Goal: Task Accomplishment & Management: Manage account settings

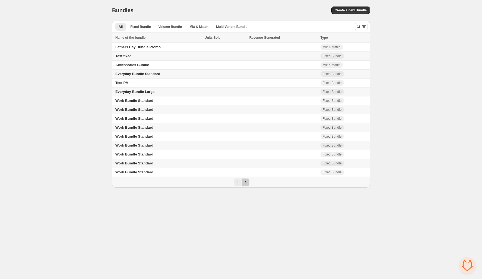
click at [246, 183] on icon "Next" at bounding box center [245, 182] width 5 height 5
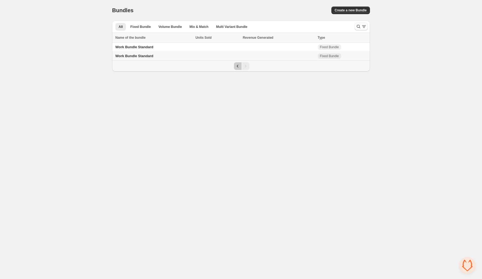
click at [236, 67] on icon "Previous" at bounding box center [237, 65] width 5 height 5
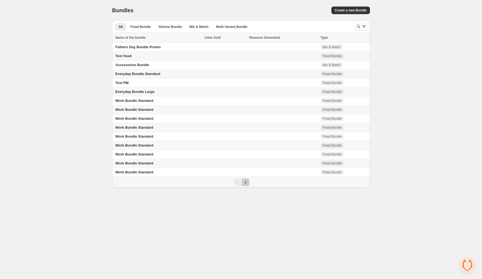
click at [246, 184] on icon "Next" at bounding box center [245, 182] width 5 height 5
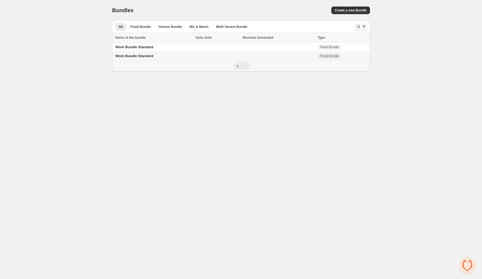
click at [153, 54] on td "Work Bundle Standard" at bounding box center [153, 56] width 82 height 9
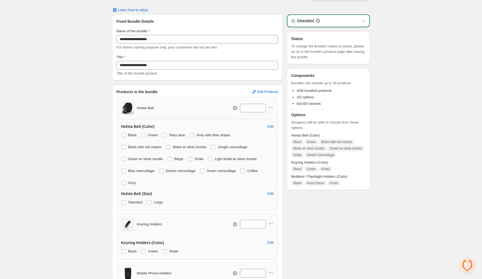
scroll to position [18, 0]
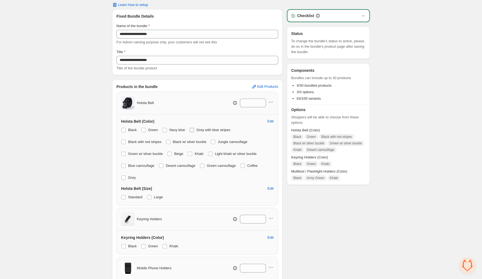
click at [194, 130] on span at bounding box center [192, 130] width 4 height 4
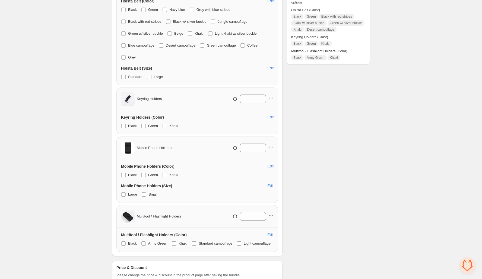
scroll to position [128, 0]
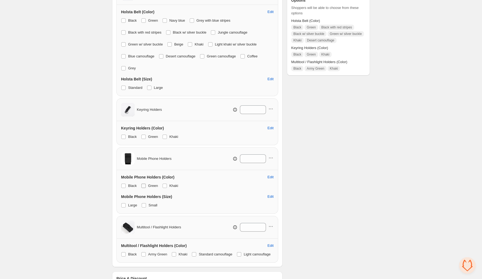
click at [144, 186] on span at bounding box center [143, 186] width 4 height 4
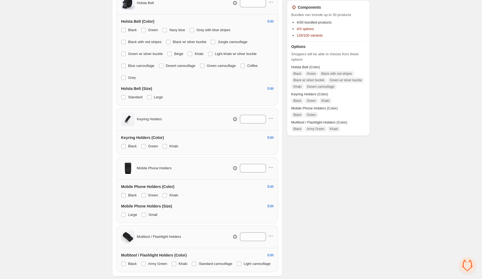
scroll to position [123, 0]
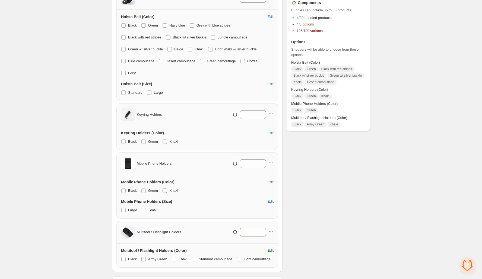
click at [165, 189] on span at bounding box center [165, 191] width 4 height 4
click at [144, 190] on span at bounding box center [143, 191] width 4 height 4
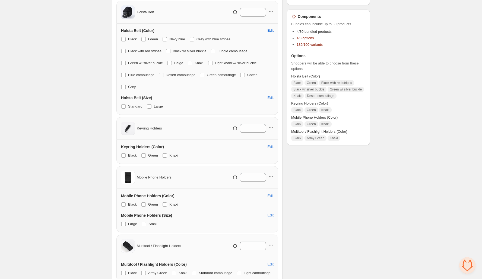
scroll to position [106, 0]
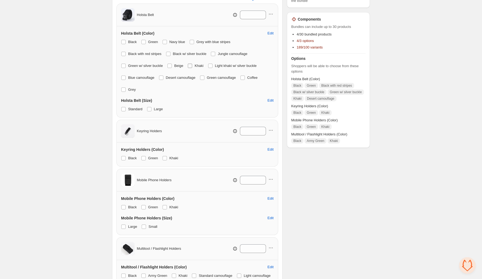
click at [192, 66] on span at bounding box center [190, 66] width 4 height 4
click at [162, 77] on span at bounding box center [161, 78] width 4 height 4
click at [192, 65] on span at bounding box center [190, 66] width 4 height 4
click at [163, 78] on span at bounding box center [161, 78] width 4 height 4
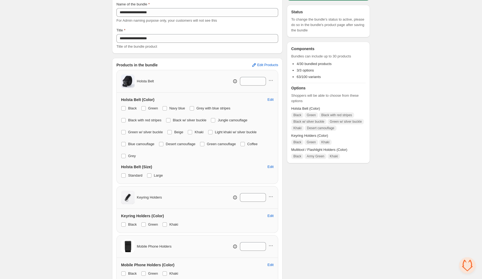
scroll to position [0, 0]
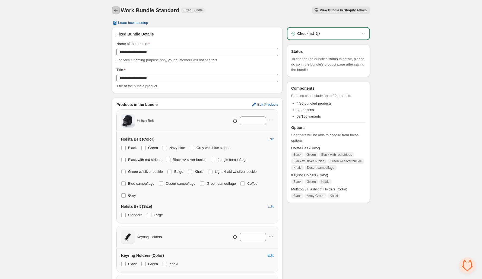
click at [116, 10] on icon "Back" at bounding box center [115, 10] width 5 height 5
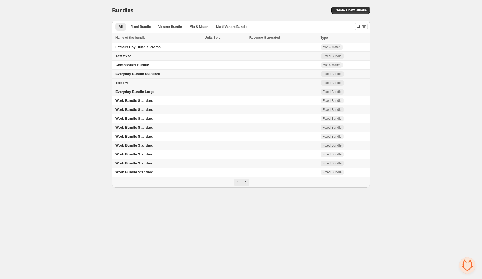
click at [145, 81] on td "Test PM" at bounding box center [157, 83] width 91 height 9
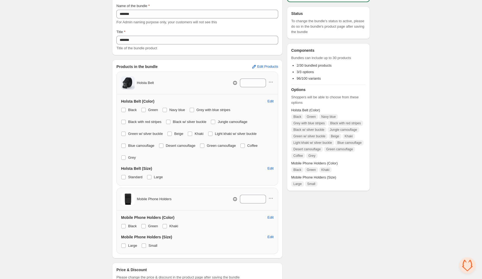
scroll to position [35, 0]
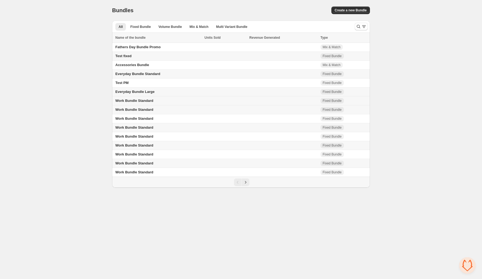
click at [174, 100] on td "Work Bundle Standard" at bounding box center [157, 101] width 91 height 9
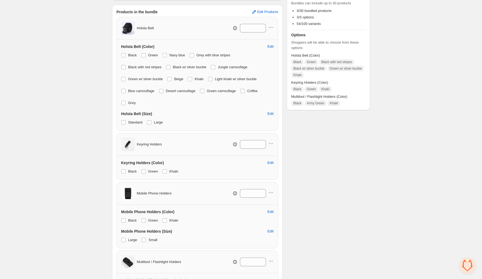
scroll to position [95, 0]
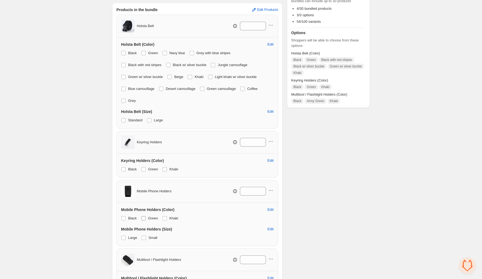
click at [145, 218] on span at bounding box center [143, 219] width 4 height 4
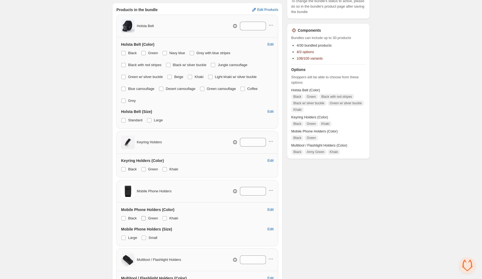
click at [145, 218] on span at bounding box center [143, 219] width 4 height 4
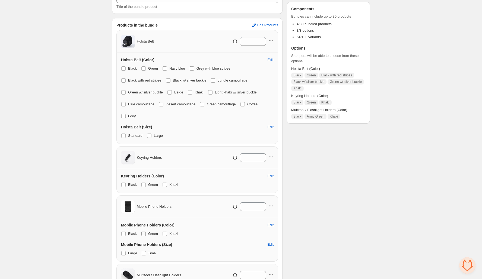
scroll to position [93, 0]
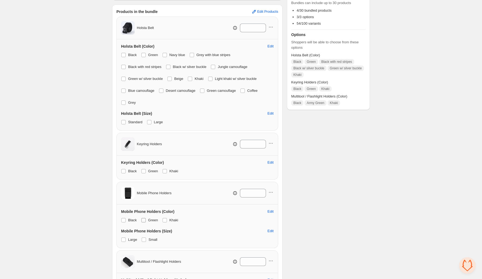
click at [145, 218] on span at bounding box center [143, 220] width 4 height 4
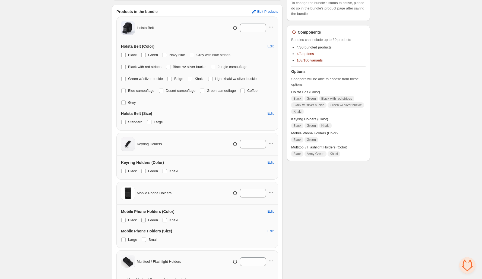
click at [145, 218] on span at bounding box center [143, 220] width 4 height 4
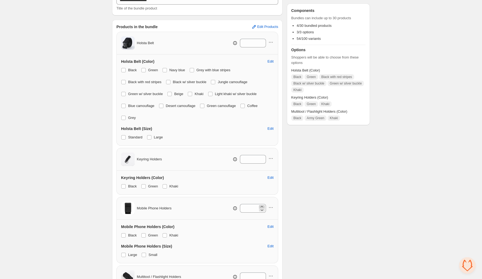
scroll to position [67, 0]
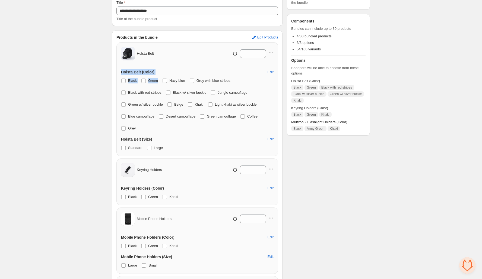
drag, startPoint x: 166, startPoint y: 81, endPoint x: 165, endPoint y: 60, distance: 20.6
click at [165, 60] on div "Holsta Belt * Holsta Belt (Color) Edit Black Green Navy blue Grey with blue str…" at bounding box center [197, 99] width 162 height 114
click at [78, 58] on div "**********" at bounding box center [241, 156] width 482 height 447
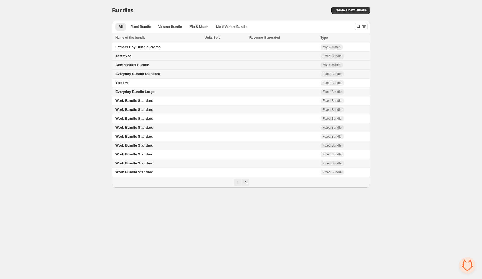
click at [154, 63] on td "Accessories Bundle" at bounding box center [157, 65] width 91 height 9
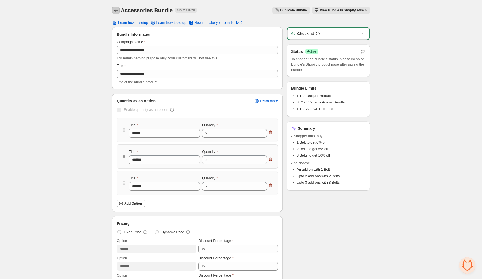
click at [115, 8] on icon "Back" at bounding box center [115, 10] width 5 height 5
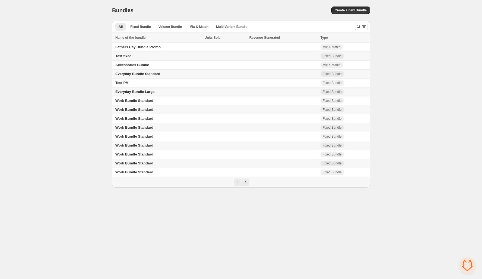
click at [137, 55] on td "Test fixed" at bounding box center [157, 56] width 91 height 9
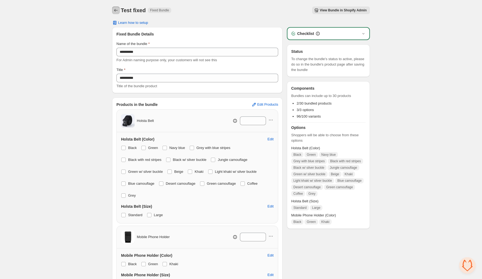
click at [115, 8] on icon "Back" at bounding box center [115, 10] width 5 height 5
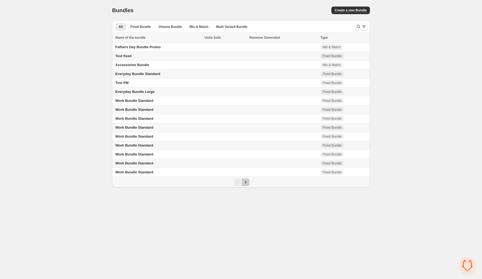
click at [247, 182] on icon "Next" at bounding box center [245, 182] width 5 height 5
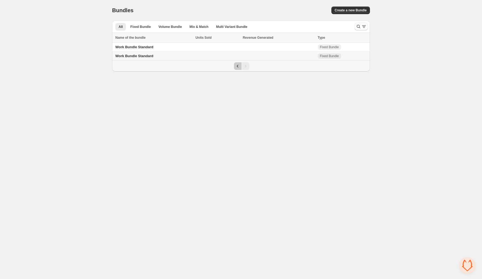
click at [238, 67] on icon "Previous" at bounding box center [237, 65] width 5 height 5
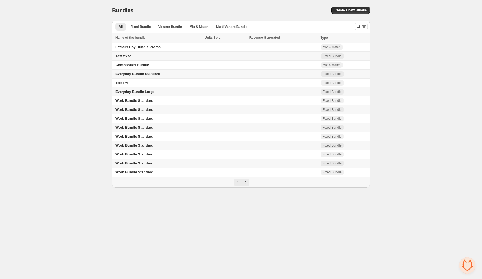
click at [163, 164] on td "Work Bundle Standard" at bounding box center [157, 163] width 91 height 9
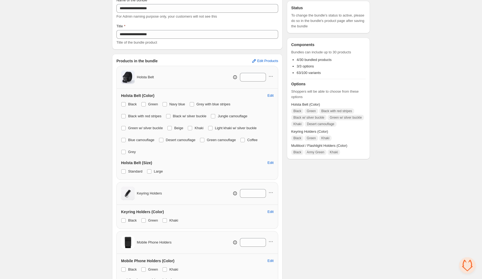
scroll to position [24, 0]
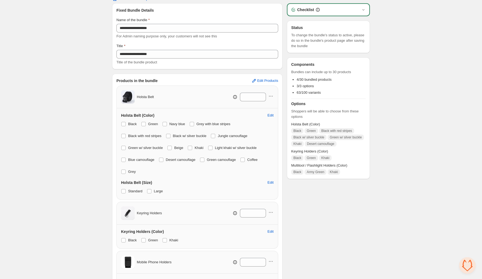
click at [304, 87] on span "3/3 options" at bounding box center [305, 86] width 17 height 4
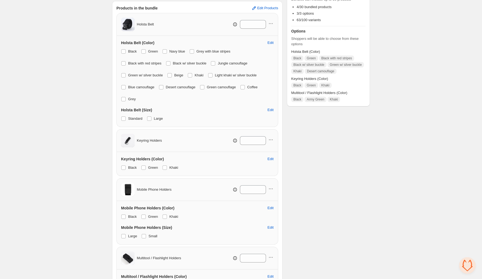
scroll to position [97, 0]
click at [145, 215] on span at bounding box center [143, 216] width 4 height 4
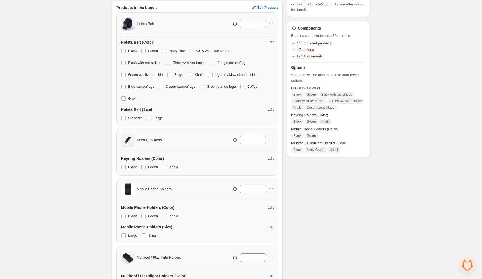
click at [170, 62] on span at bounding box center [168, 63] width 4 height 4
click at [144, 49] on span at bounding box center [143, 51] width 4 height 4
click at [123, 63] on span at bounding box center [123, 63] width 4 height 4
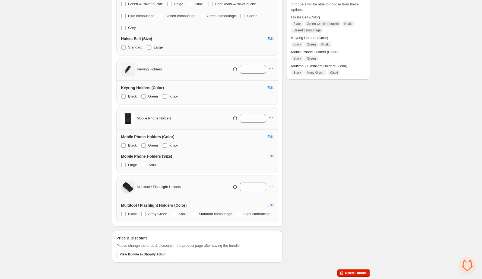
scroll to position [178, 0]
click at [175, 212] on span at bounding box center [174, 214] width 4 height 4
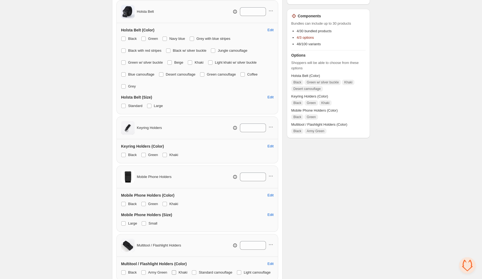
scroll to position [48, 0]
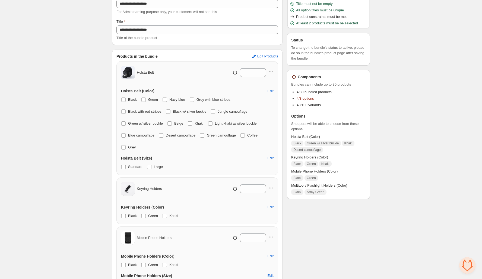
click at [294, 77] on icon "button" at bounding box center [294, 76] width 1 height 1
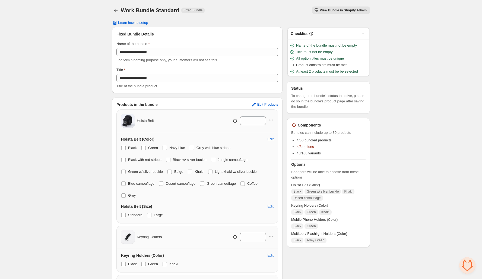
scroll to position [178, 0]
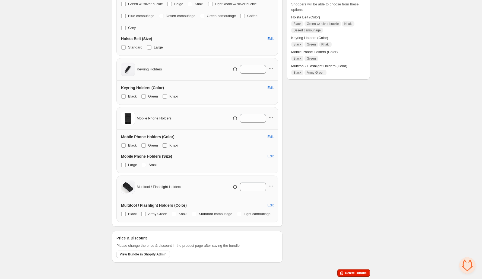
click at [164, 144] on span at bounding box center [165, 146] width 4 height 4
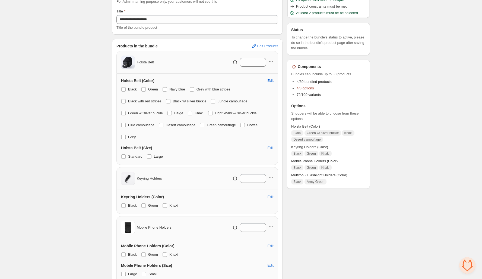
scroll to position [0, 0]
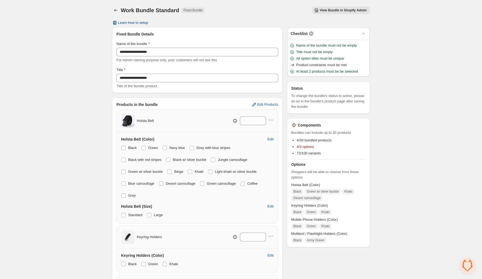
click at [142, 24] on span "Learn how to setup" at bounding box center [133, 23] width 30 height 4
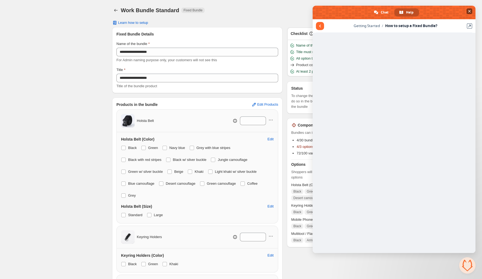
click at [469, 13] on span "Close chat" at bounding box center [469, 11] width 6 height 6
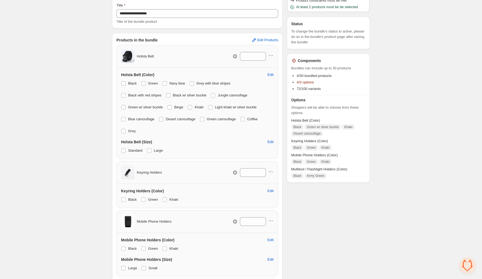
scroll to position [60, 0]
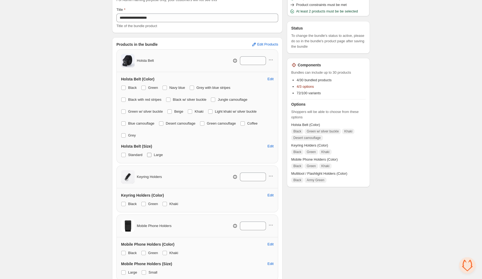
click at [148, 155] on span at bounding box center [149, 155] width 4 height 4
click at [270, 146] on span "Edit" at bounding box center [271, 146] width 6 height 4
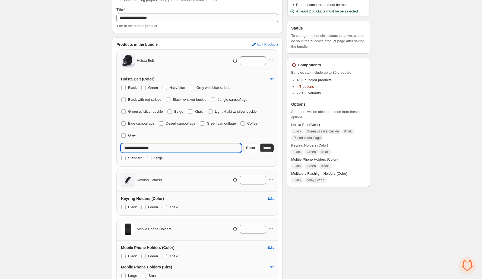
click at [229, 147] on input "**********" at bounding box center [181, 148] width 120 height 9
click at [264, 46] on span "Edit Products" at bounding box center [267, 44] width 21 height 4
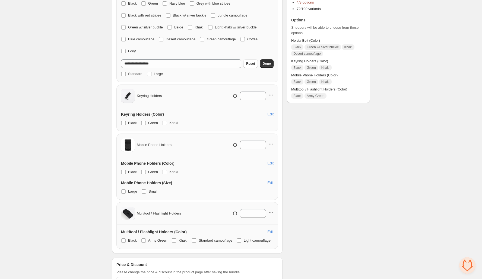
scroll to position [146, 0]
click at [270, 180] on span "Edit" at bounding box center [271, 182] width 6 height 4
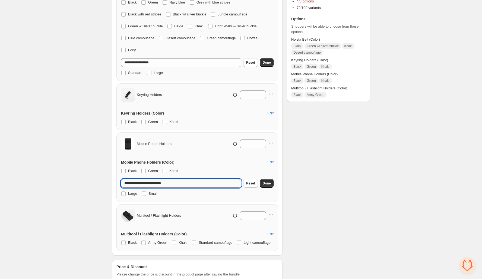
click at [216, 180] on input "**********" at bounding box center [181, 183] width 120 height 9
click at [307, 168] on div "Checklist Name of the bundle must not be empty Title must not be empty All opti…" at bounding box center [328, 88] width 83 height 415
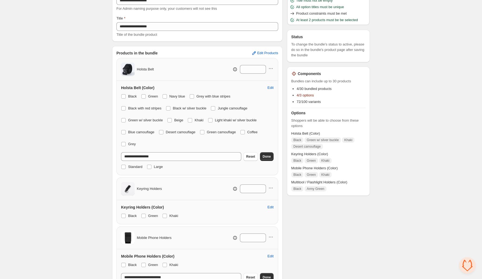
scroll to position [51, 0]
click at [267, 53] on span "Edit Products" at bounding box center [267, 54] width 21 height 4
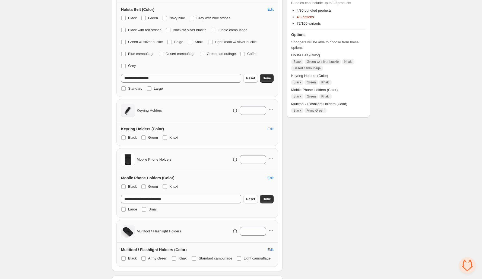
scroll to position [125, 0]
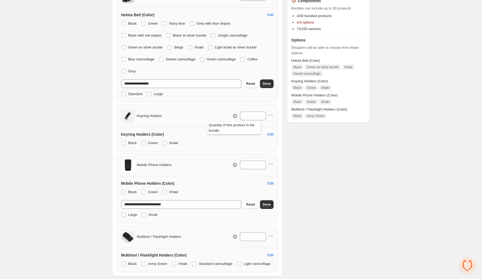
click at [234, 116] on icon at bounding box center [234, 115] width 5 height 5
click at [272, 114] on icon "button" at bounding box center [270, 115] width 5 height 5
click at [323, 142] on div "Checklist Name of the bundle must not be empty Title must not be empty All opti…" at bounding box center [328, 110] width 83 height 415
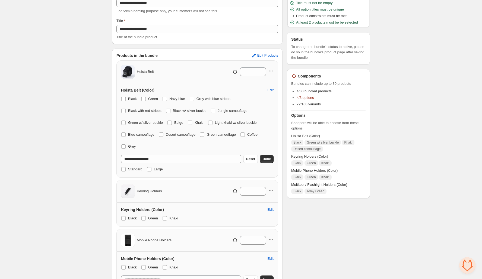
scroll to position [0, 0]
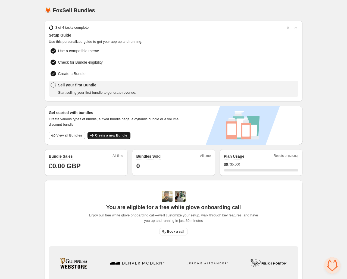
click at [116, 135] on span "Create a new Bundle" at bounding box center [111, 136] width 32 height 4
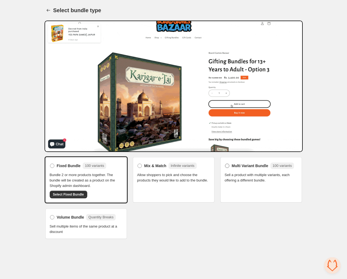
click at [226, 165] on span at bounding box center [227, 166] width 4 height 4
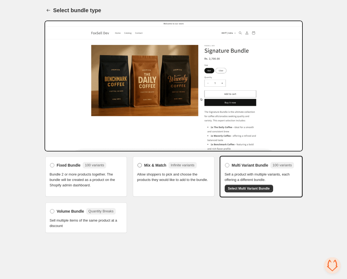
click at [138, 165] on span at bounding box center [139, 165] width 4 height 4
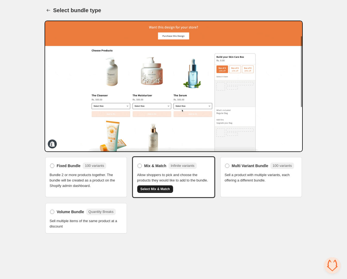
click at [158, 192] on button "Select Mix & Match" at bounding box center [155, 190] width 36 height 8
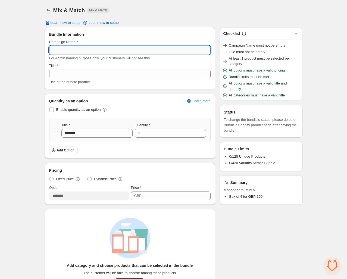
click at [114, 53] on input "Campaign Name" at bounding box center [129, 50] width 161 height 9
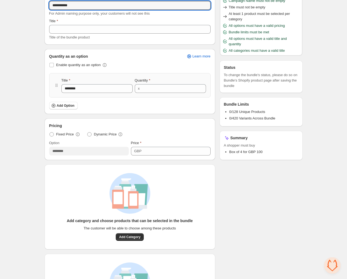
scroll to position [44, 0]
type input "**********"
click at [52, 66] on span at bounding box center [51, 65] width 4 height 4
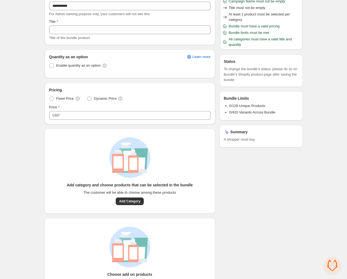
scroll to position [72, 0]
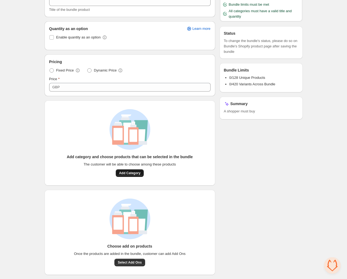
click at [132, 173] on span "Add Category" at bounding box center [129, 173] width 21 height 4
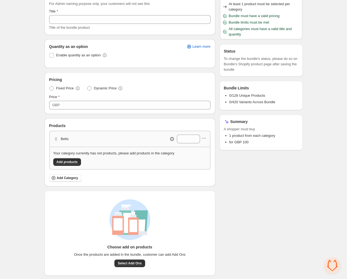
scroll to position [62, 0]
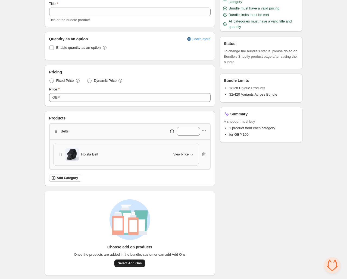
click at [133, 263] on span "Select Add Ons" at bounding box center [129, 264] width 24 height 4
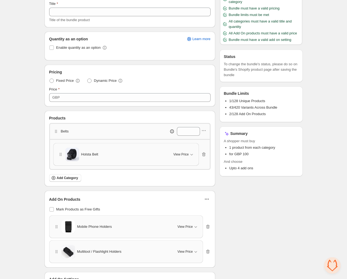
scroll to position [90, 0]
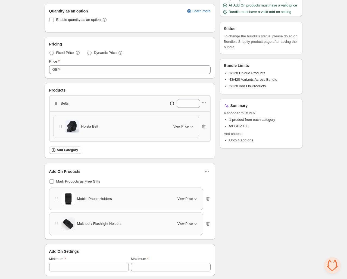
click at [207, 171] on icon "button" at bounding box center [206, 171] width 5 height 5
click at [207, 179] on span "Edit Products" at bounding box center [209, 181] width 21 height 5
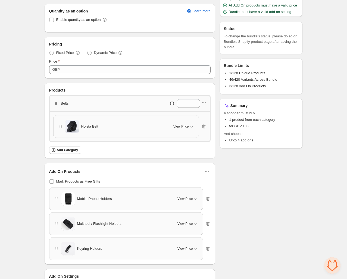
scroll to position [115, 0]
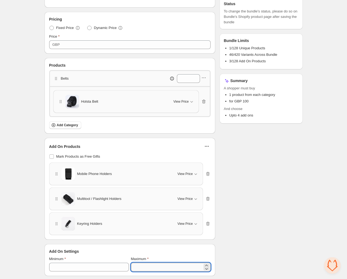
click at [143, 265] on input "*" at bounding box center [166, 267] width 71 height 9
type input "*"
click at [249, 213] on div "Checklist Campaign Name must not be empty Title must not be empty At least 1 pr…" at bounding box center [260, 94] width 83 height 364
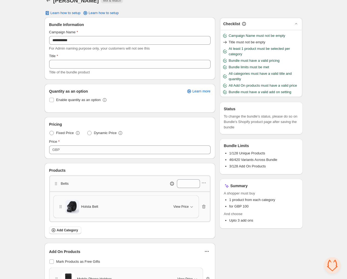
scroll to position [0, 0]
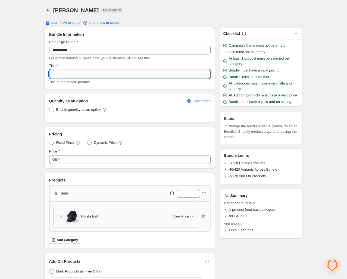
click at [113, 72] on input "Title" at bounding box center [129, 74] width 161 height 9
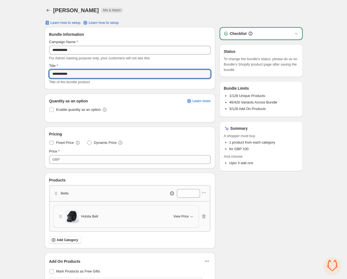
type input "**********"
click at [311, 71] on div "**********" at bounding box center [173, 198] width 347 height 396
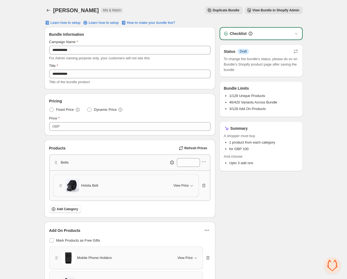
click at [275, 9] on span "View Bundle in Shopify Admin" at bounding box center [275, 10] width 47 height 4
click at [154, 22] on span "How to make your bundle live?" at bounding box center [151, 23] width 48 height 4
click at [139, 23] on span "How to make your bundle live?" at bounding box center [151, 23] width 48 height 4
click at [263, 9] on span "View Bundle in Shopify Admin" at bounding box center [275, 10] width 47 height 4
click at [150, 21] on span "How to make your bundle live?" at bounding box center [151, 23] width 48 height 4
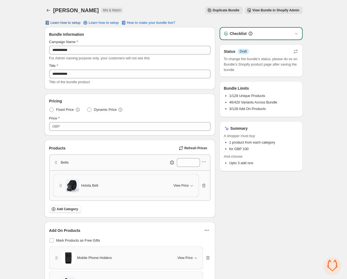
click at [68, 25] on button "Learn how to setup" at bounding box center [62, 23] width 43 height 8
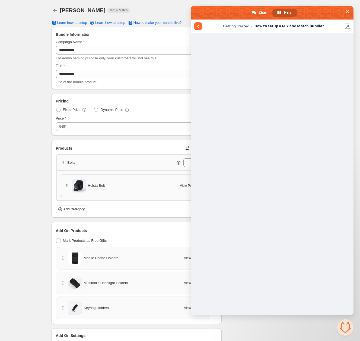
click at [176, 16] on div "Julian Test. This page is ready Julian Test Mix & Match Duplicate Bundle View B…" at bounding box center [180, 10] width 258 height 21
click at [198, 26] on span "Return to articles" at bounding box center [198, 26] width 2 height 3
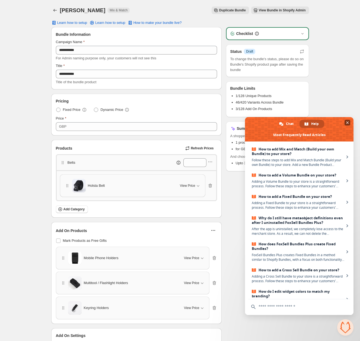
click at [346, 123] on span "Close chat" at bounding box center [347, 123] width 3 height 3
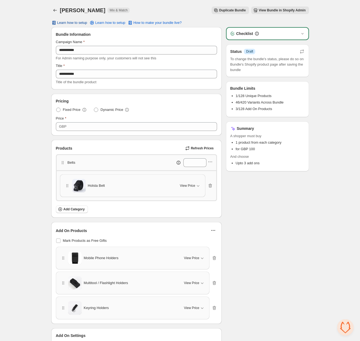
click at [82, 24] on span "Learn how to setup" at bounding box center [72, 23] width 30 height 4
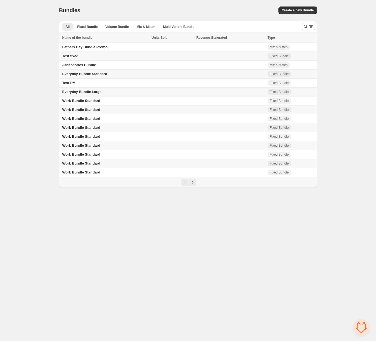
click at [195, 186] on div "Pagination" at bounding box center [188, 182] width 258 height 11
click at [195, 185] on icon "Next" at bounding box center [192, 182] width 5 height 5
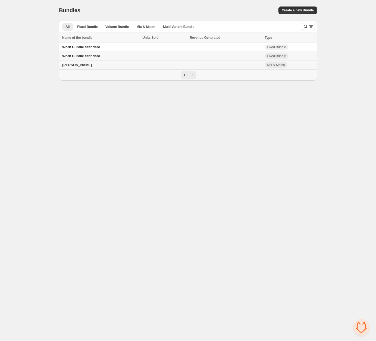
click at [81, 65] on td "Julian Test" at bounding box center [100, 65] width 82 height 9
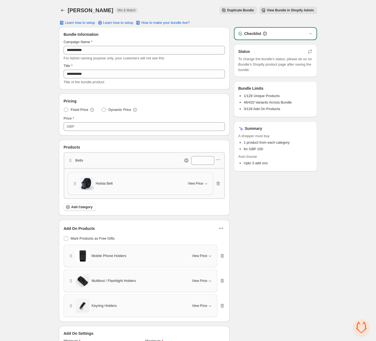
scroll to position [28, 0]
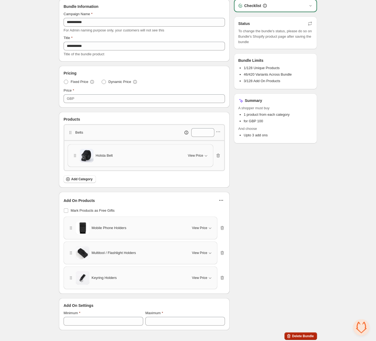
click at [301, 334] on span "Delete Bundle" at bounding box center [303, 336] width 22 height 4
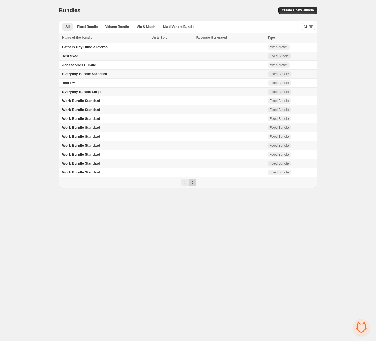
click at [196, 180] on button "Next" at bounding box center [193, 183] width 8 height 8
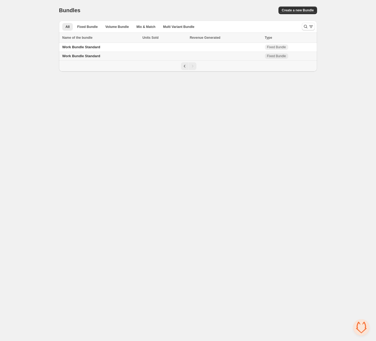
click at [88, 56] on span "Work Bundle Standard" at bounding box center [81, 56] width 38 height 4
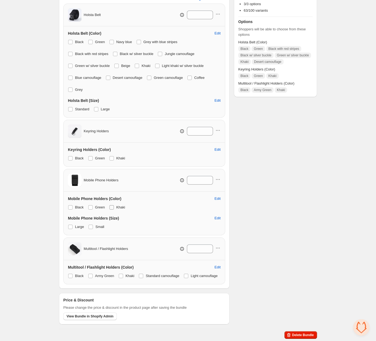
scroll to position [115, 0]
click at [209, 176] on icon at bounding box center [208, 178] width 5 height 5
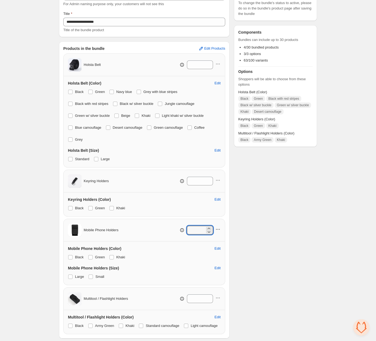
scroll to position [47, 0]
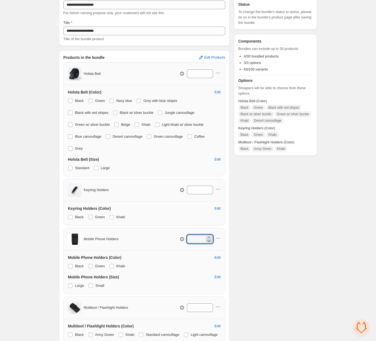
click at [209, 240] on icon at bounding box center [208, 240] width 5 height 5
type input "*"
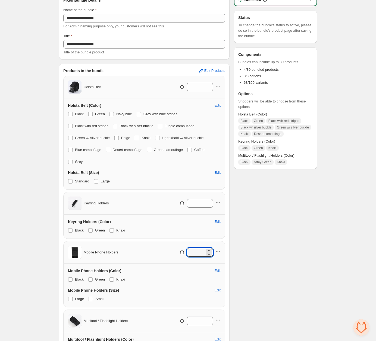
scroll to position [31, 0]
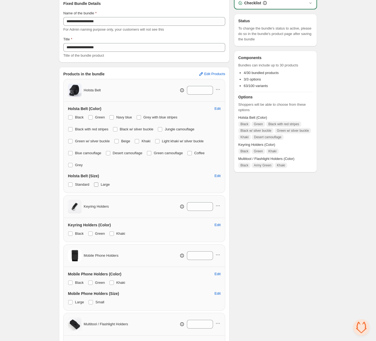
click at [97, 185] on span at bounding box center [96, 185] width 4 height 4
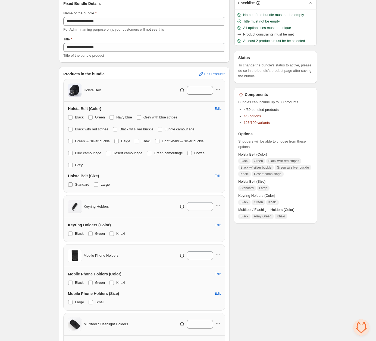
click at [71, 184] on span at bounding box center [70, 185] width 4 height 4
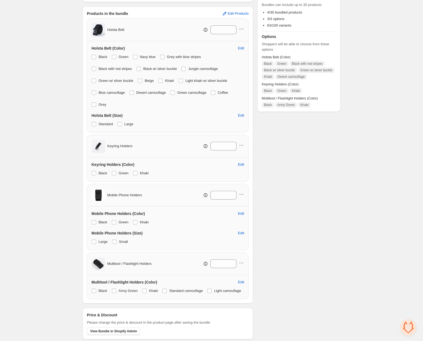
scroll to position [93, 0]
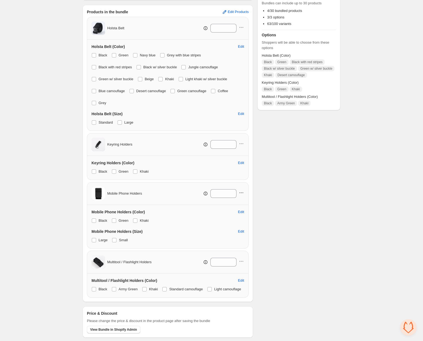
click at [241, 190] on icon "button" at bounding box center [241, 192] width 5 height 5
click at [241, 209] on span "Remove Product" at bounding box center [244, 211] width 28 height 5
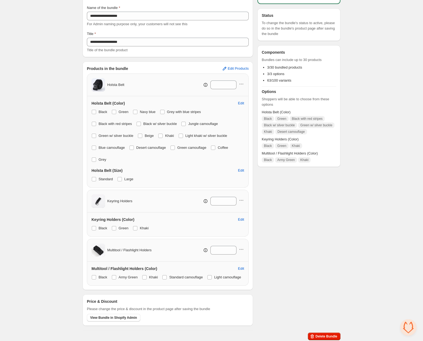
scroll to position [31, 0]
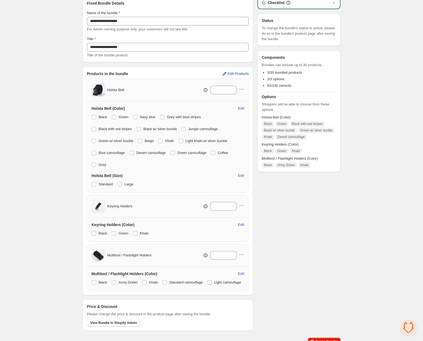
click at [236, 74] on span "Edit Products" at bounding box center [238, 74] width 21 height 4
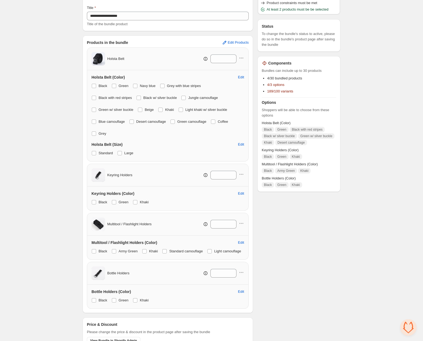
scroll to position [61, 0]
click at [95, 150] on label "Standard" at bounding box center [101, 154] width 21 height 8
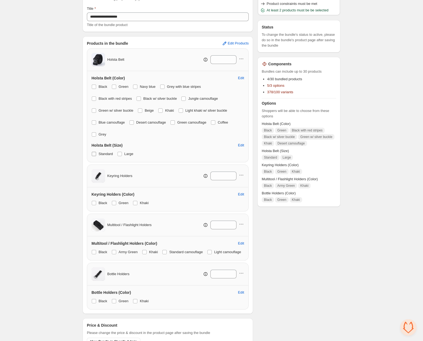
click at [95, 150] on label "Standard" at bounding box center [101, 154] width 21 height 8
click at [147, 250] on span at bounding box center [144, 252] width 4 height 4
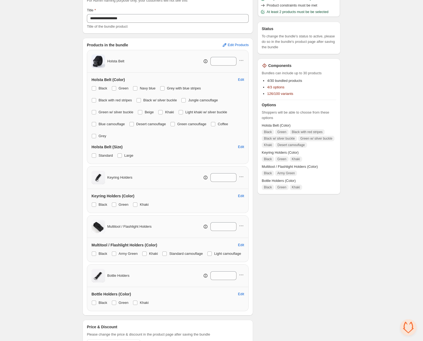
scroll to position [53, 0]
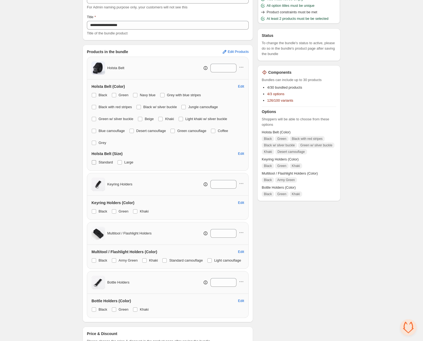
click at [96, 163] on label "Standard" at bounding box center [101, 163] width 21 height 8
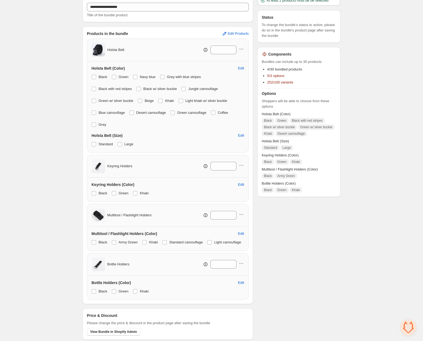
scroll to position [72, 0]
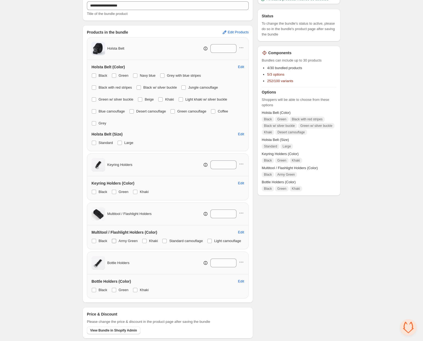
click at [115, 240] on span at bounding box center [114, 241] width 4 height 4
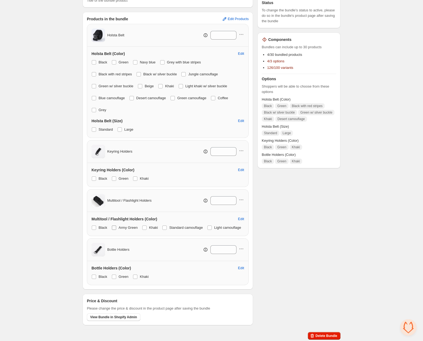
scroll to position [56, 0]
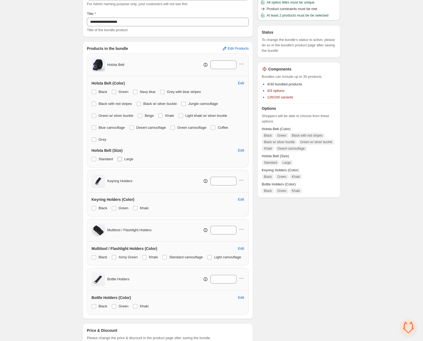
click at [122, 158] on span at bounding box center [119, 159] width 4 height 4
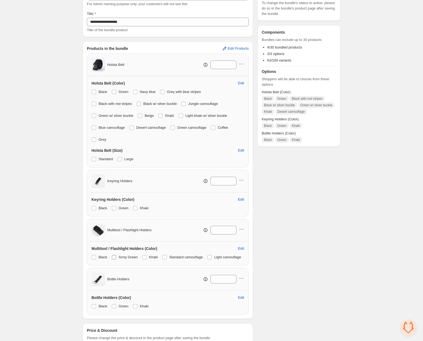
click at [117, 256] on label "Army Green" at bounding box center [125, 258] width 26 height 8
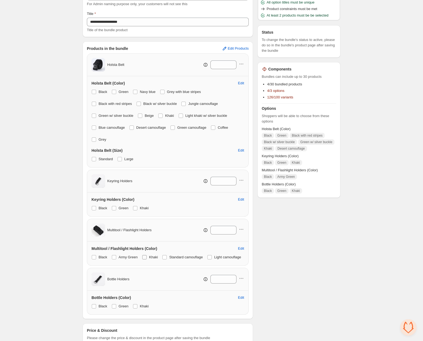
click at [145, 255] on span at bounding box center [144, 257] width 4 height 4
click at [114, 208] on span at bounding box center [114, 208] width 4 height 4
click at [134, 208] on span at bounding box center [135, 208] width 4 height 4
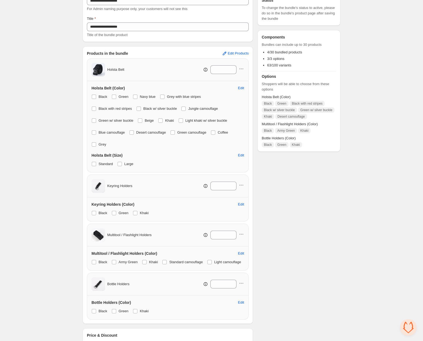
scroll to position [52, 0]
